Goal: Navigation & Orientation: Find specific page/section

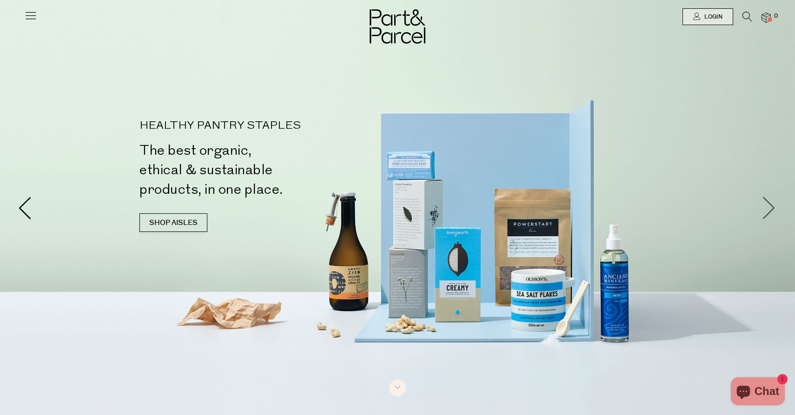
click at [772, 206] on span at bounding box center [769, 207] width 23 height 23
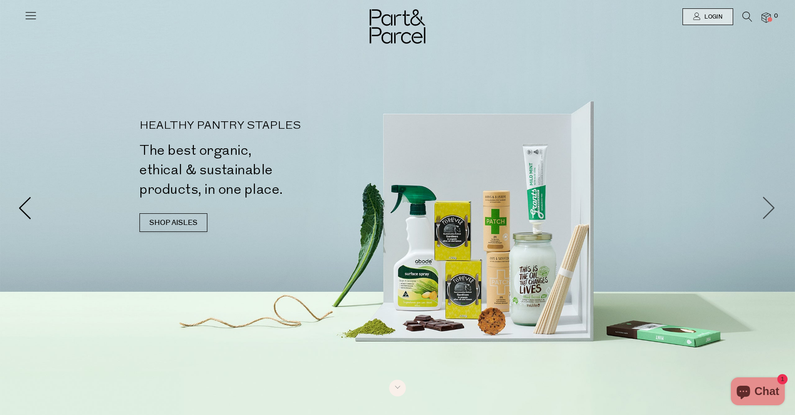
click at [772, 206] on span at bounding box center [769, 207] width 23 height 23
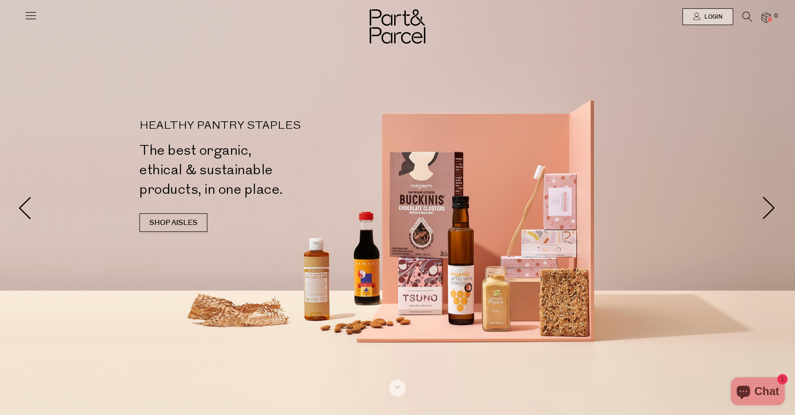
click at [28, 17] on icon at bounding box center [30, 15] width 13 height 13
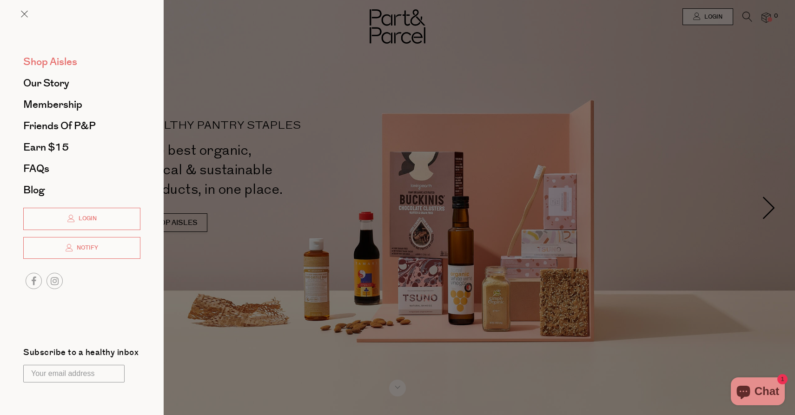
click at [35, 61] on span "Shop Aisles" at bounding box center [50, 61] width 54 height 15
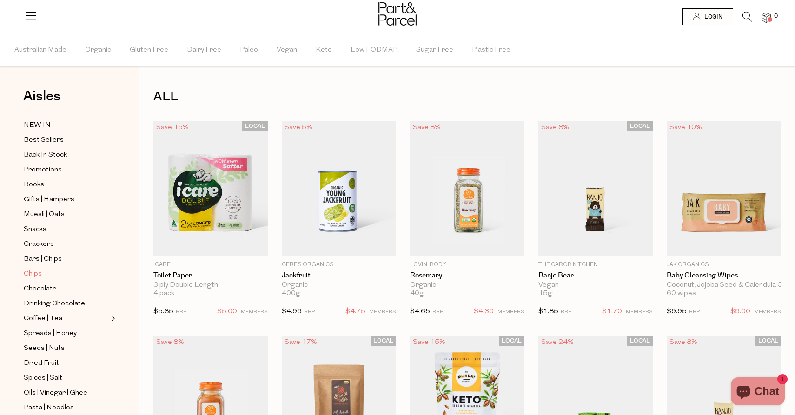
click at [31, 275] on span "Chips" at bounding box center [33, 274] width 18 height 11
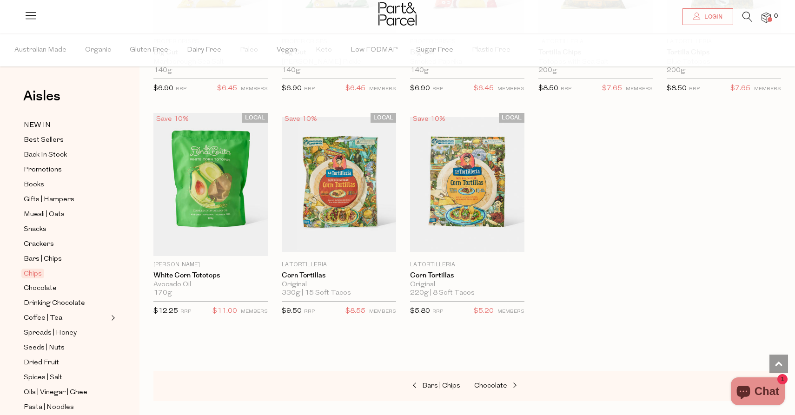
click at [396, 12] on img at bounding box center [398, 13] width 38 height 23
